Goal: Information Seeking & Learning: Learn about a topic

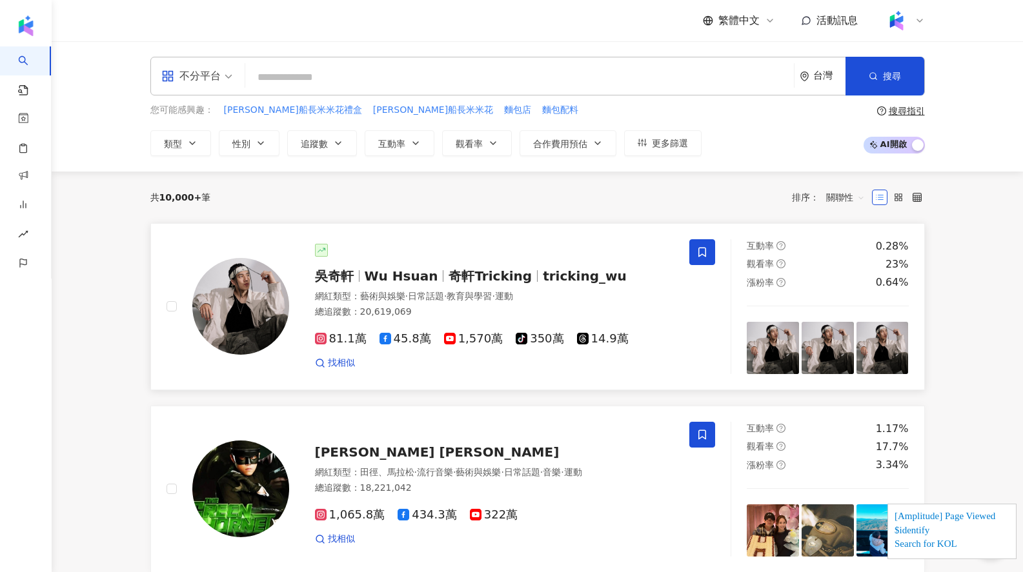
click at [370, 271] on span "Wu Hsuan" at bounding box center [401, 275] width 74 height 15
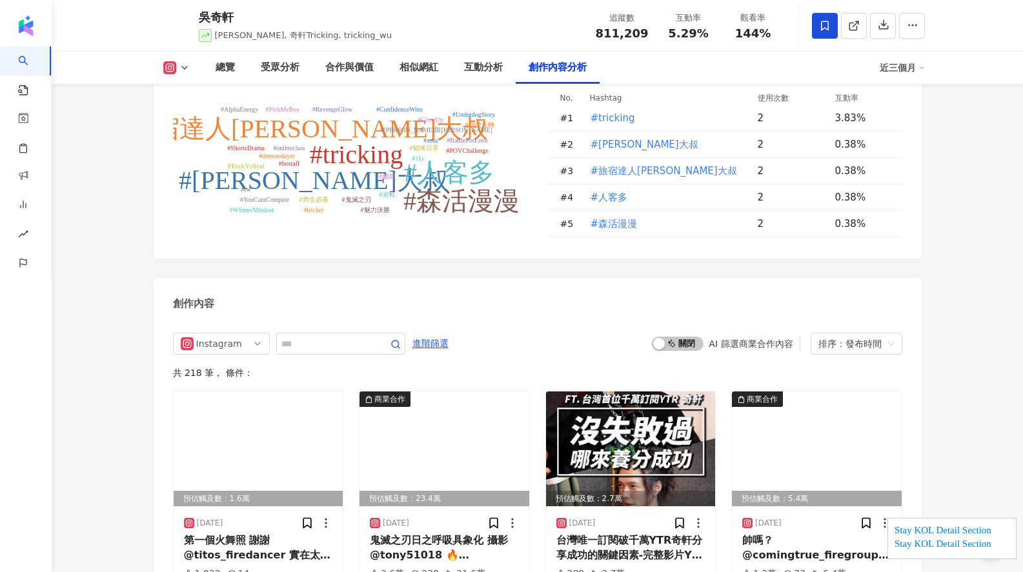
scroll to position [3924, 0]
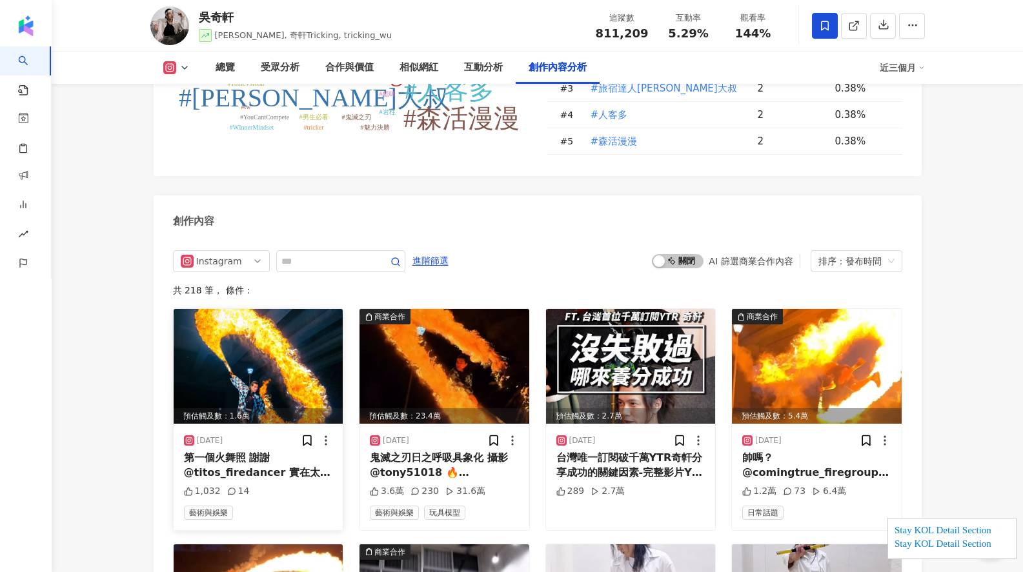
click at [228, 338] on img at bounding box center [259, 366] width 170 height 115
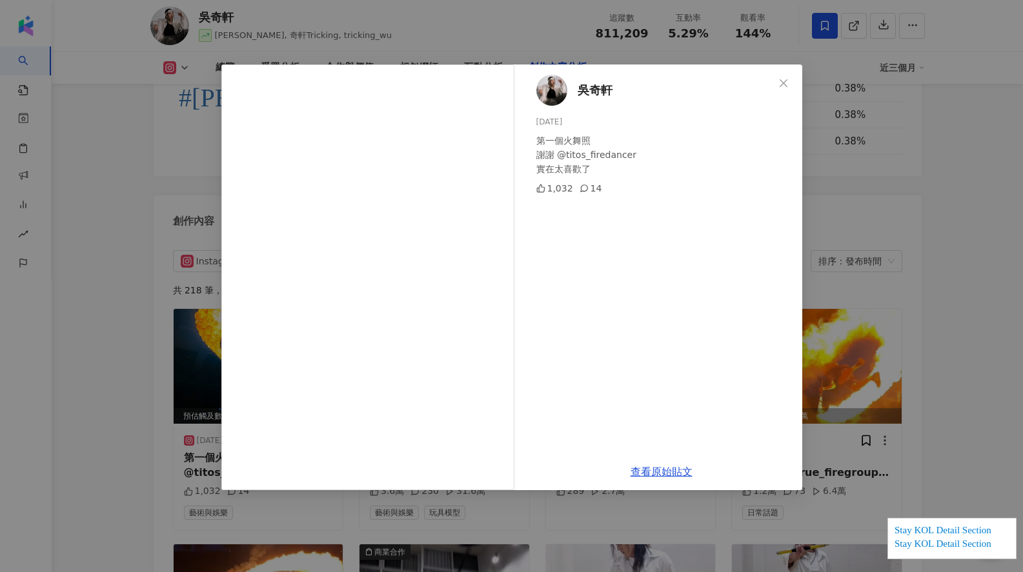
click at [109, 341] on div "[PERSON_NAME][DATE] 第一個火舞照 謝謝 @titos_firedancer 實在太喜歡了 1,032 14 查看原始貼文" at bounding box center [511, 286] width 1023 height 572
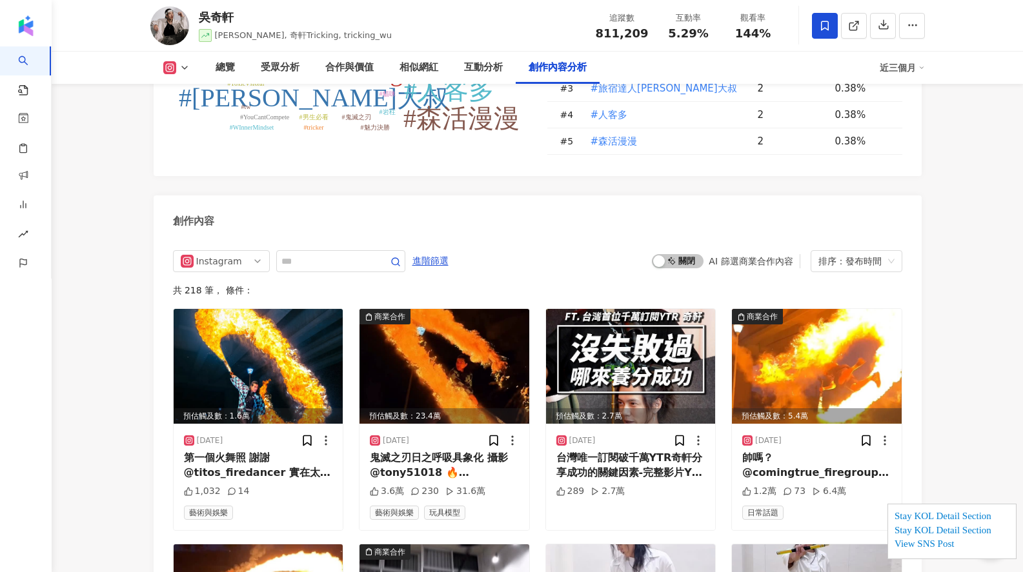
click at [183, 69] on icon at bounding box center [184, 68] width 10 height 10
click at [188, 114] on button "Facebook" at bounding box center [196, 122] width 77 height 18
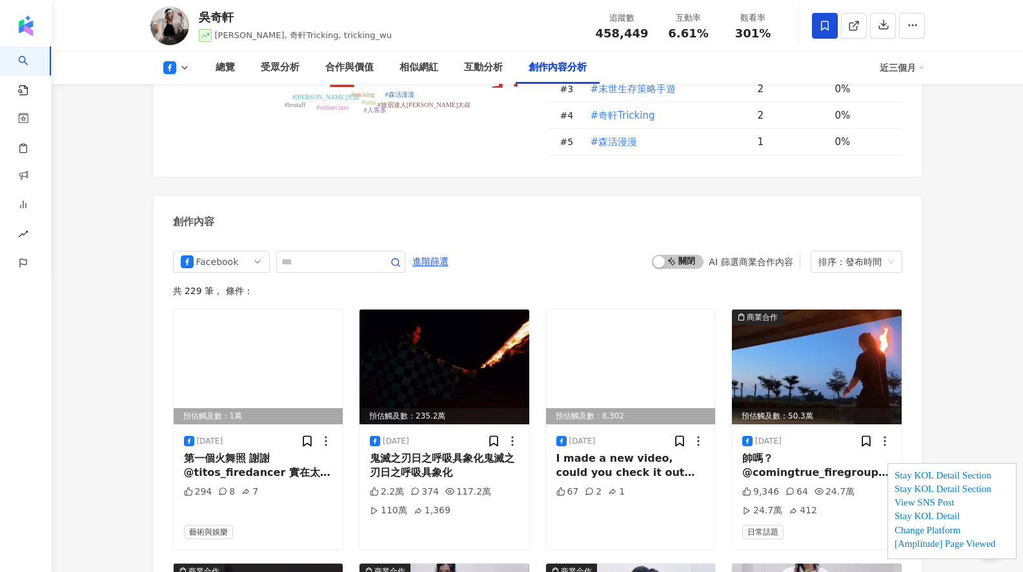
scroll to position [3411, 0]
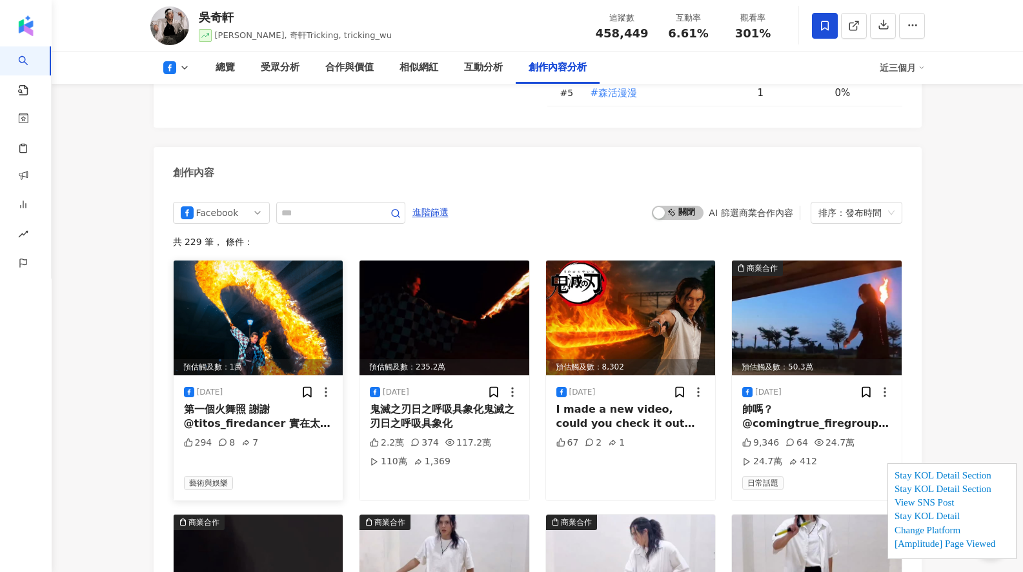
click at [268, 261] on img at bounding box center [259, 318] width 170 height 115
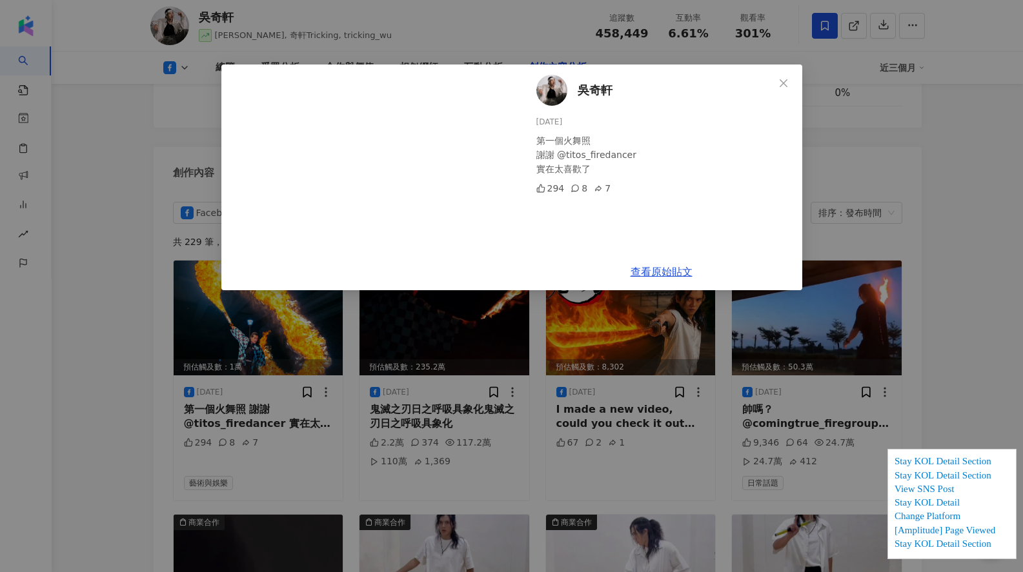
click at [142, 263] on div "[PERSON_NAME][DATE] 第一個火舞照 謝謝 @titos_firedancer 實在太喜歡了 294 8 7 查看原始貼文" at bounding box center [511, 286] width 1023 height 572
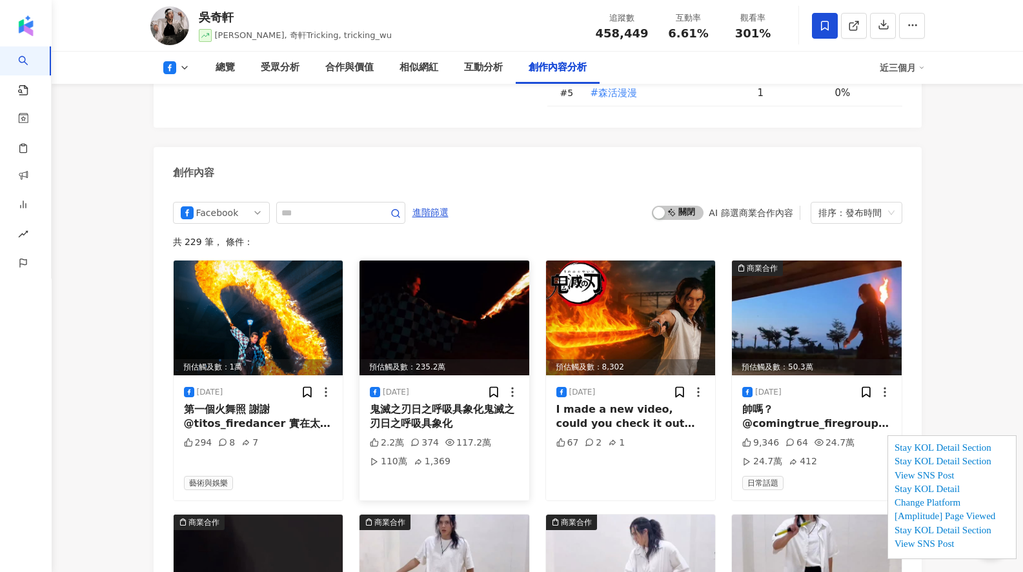
click at [450, 297] on img at bounding box center [444, 318] width 170 height 115
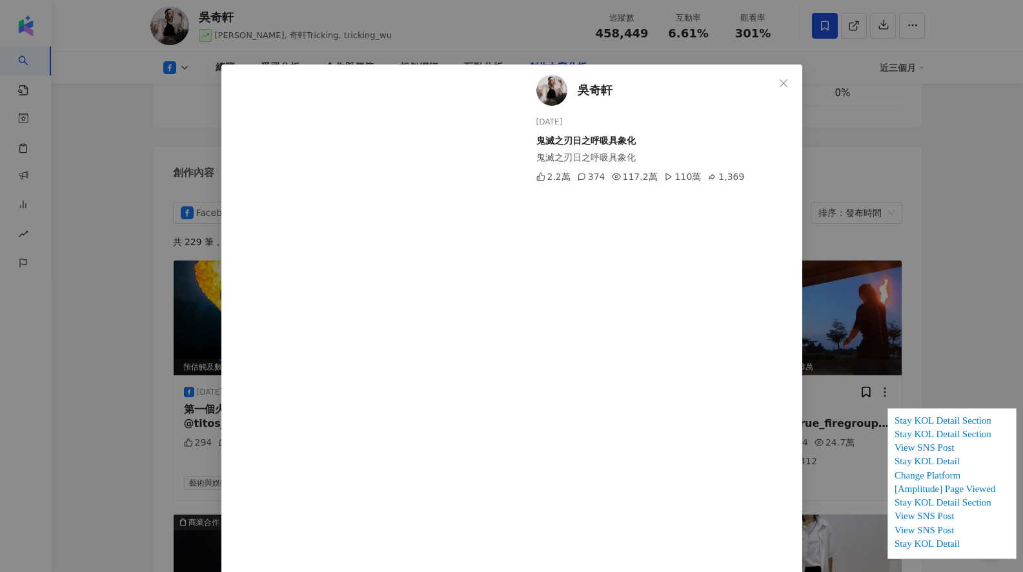
click at [134, 267] on div "[PERSON_NAME][DATE] 鬼滅之刃日之呼吸具象化 鬼滅之刃日之呼吸具象化 2.2萬 374 117.2萬 110萬 1,369 查看原始貼文" at bounding box center [511, 286] width 1023 height 572
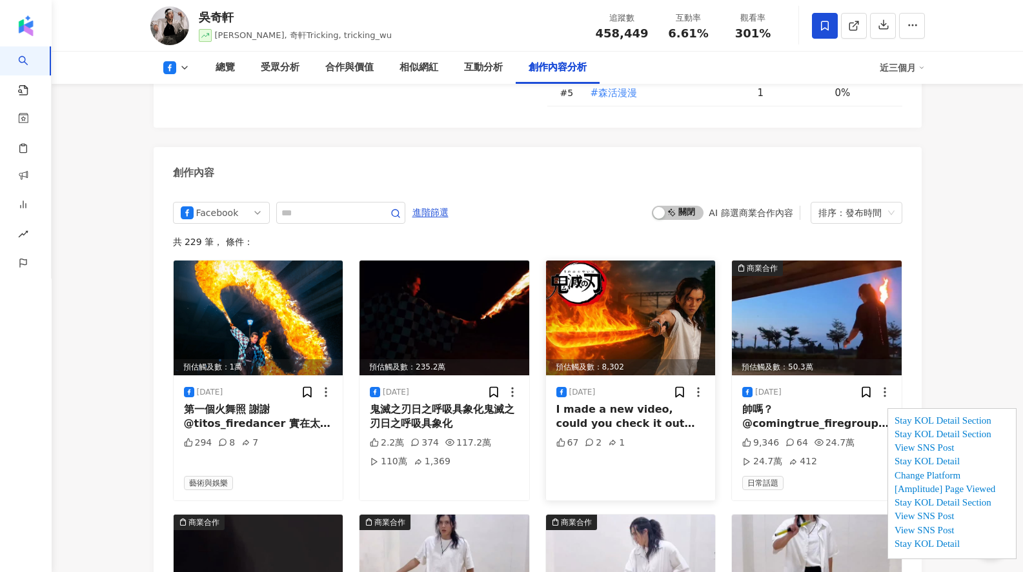
click at [582, 296] on img at bounding box center [631, 318] width 170 height 115
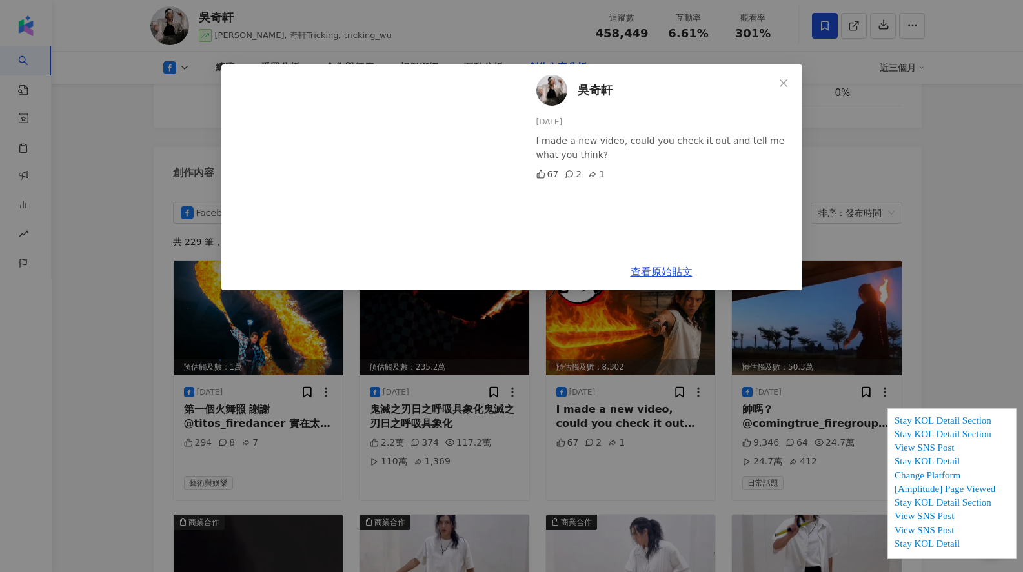
click at [143, 273] on div "[PERSON_NAME][DATE] I made a new video, could you check it out and tell me what…" at bounding box center [511, 286] width 1023 height 572
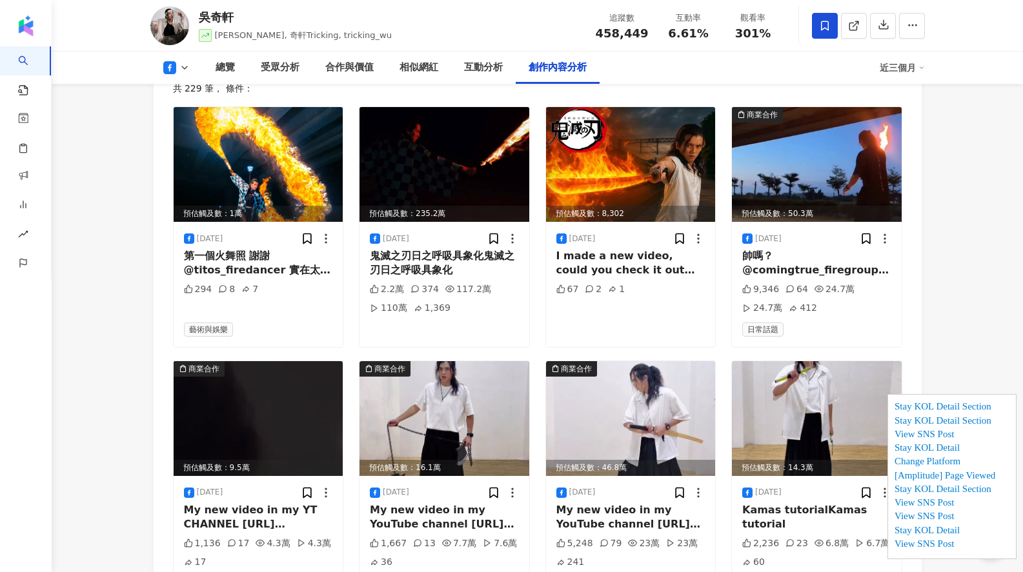
scroll to position [3698, 0]
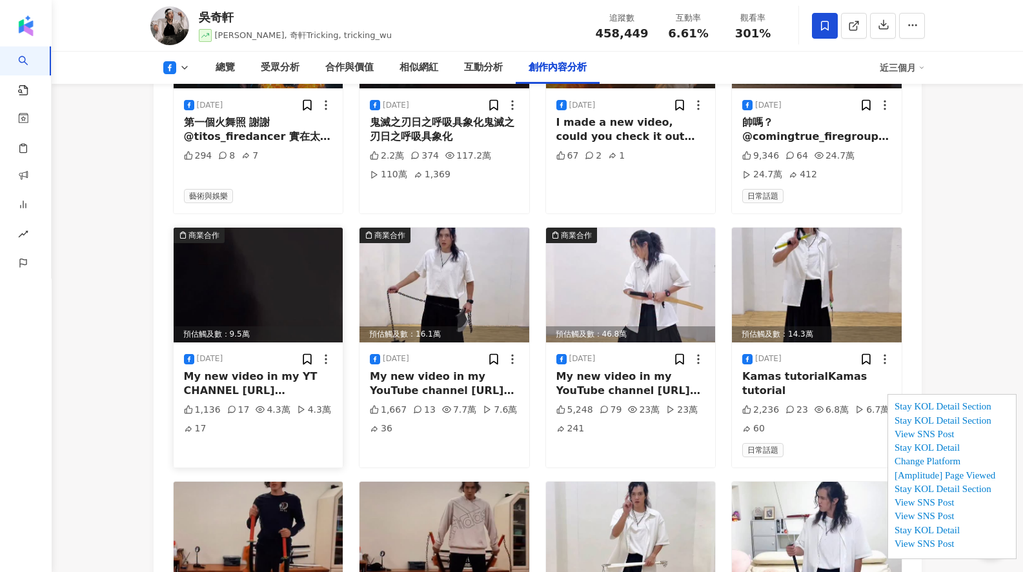
click at [209, 273] on img at bounding box center [259, 285] width 170 height 115
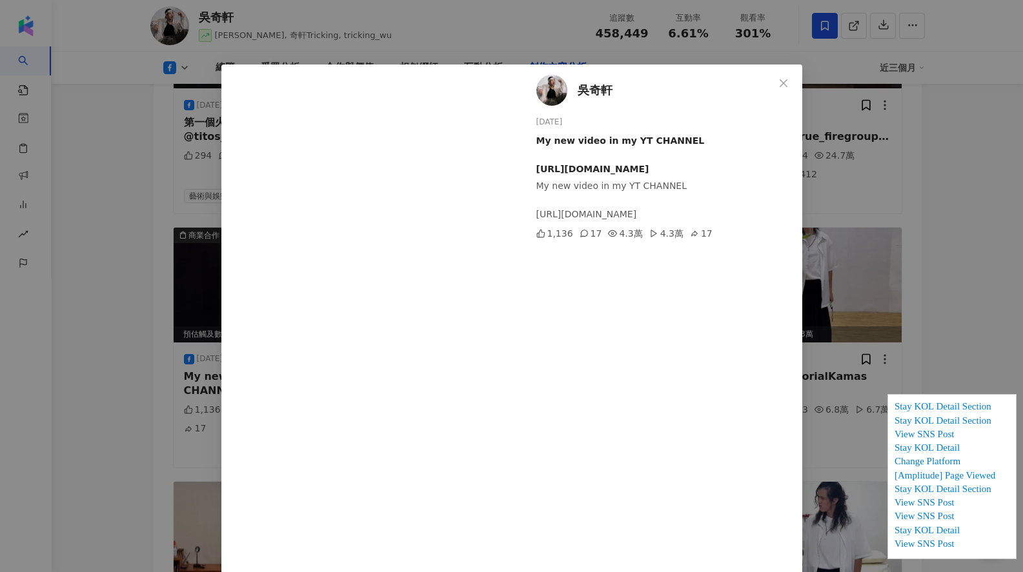
click at [139, 270] on div "[PERSON_NAME][DATE] My new video in my YT CHANNEL [URL][DOMAIN_NAME] My new vid…" at bounding box center [511, 286] width 1023 height 572
